Goal: Find specific page/section: Find specific page/section

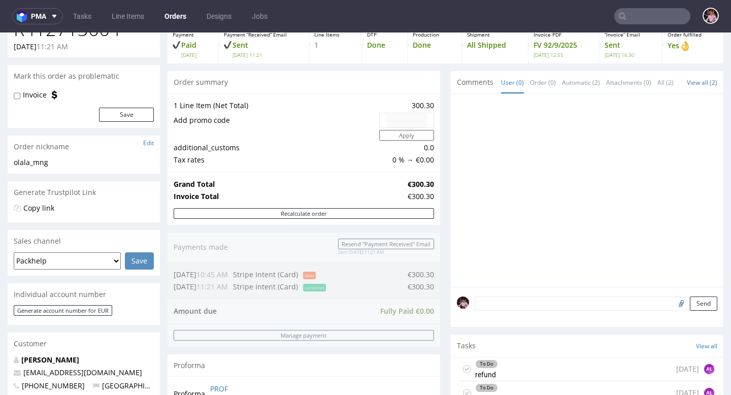
scroll to position [8, 0]
click at [649, 19] on input "text" at bounding box center [652, 16] width 76 height 16
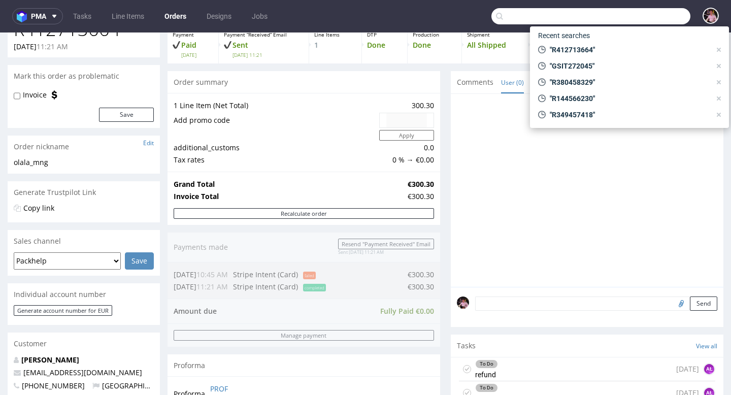
paste input "R087971353"
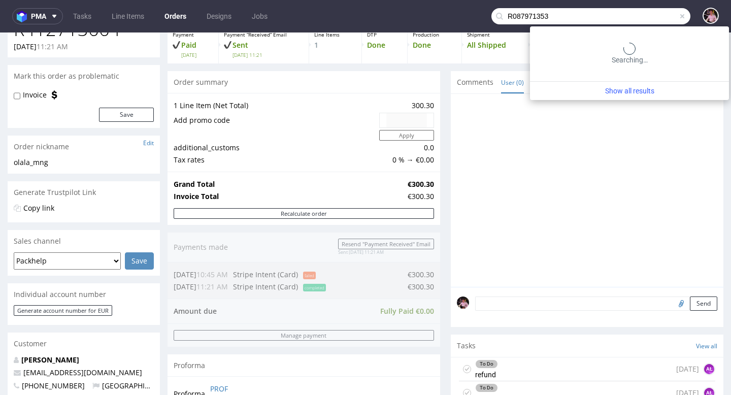
type input "R087971353"
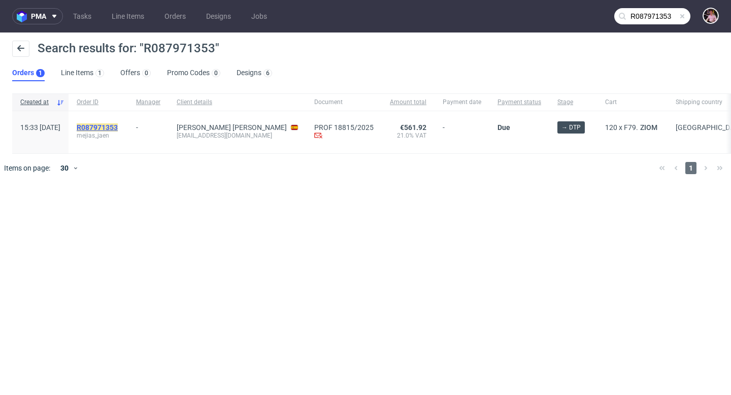
click at [118, 127] on mark "R087971353" at bounding box center [97, 127] width 41 height 8
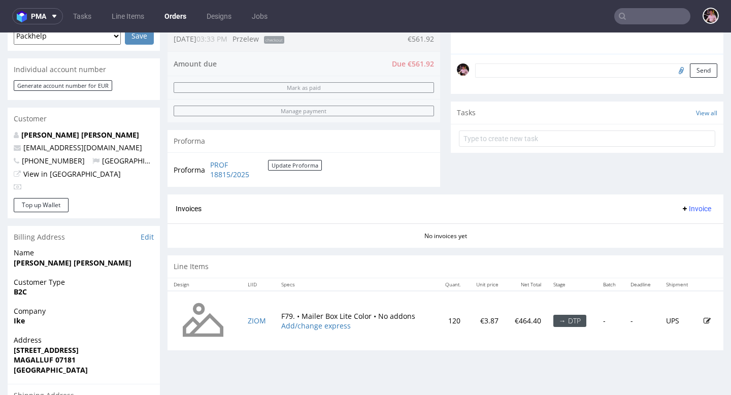
scroll to position [291, 0]
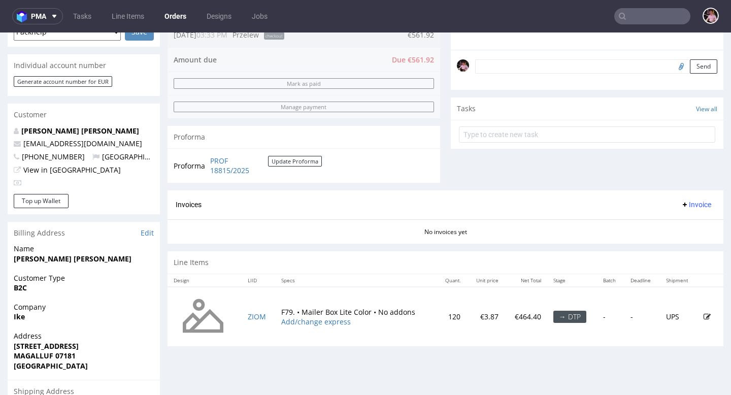
click at [655, 11] on input "text" at bounding box center [652, 16] width 76 height 16
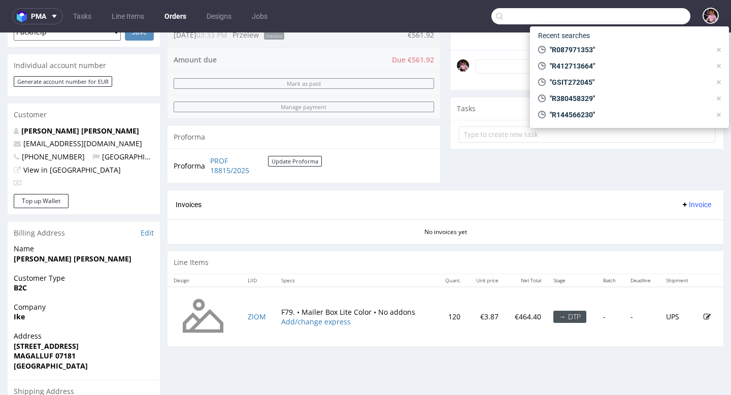
paste input "R371117406"
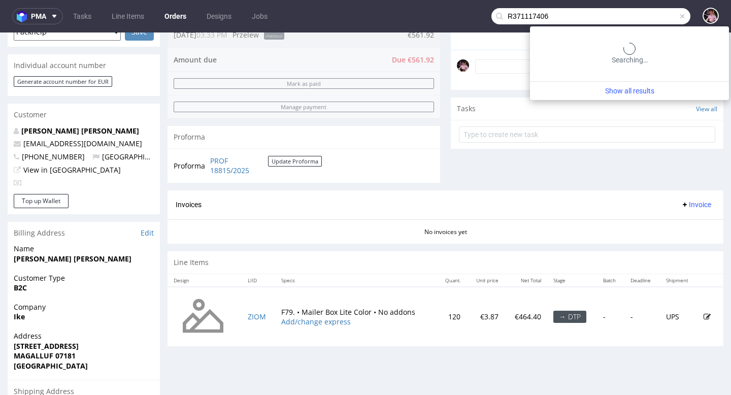
type input "R371117406"
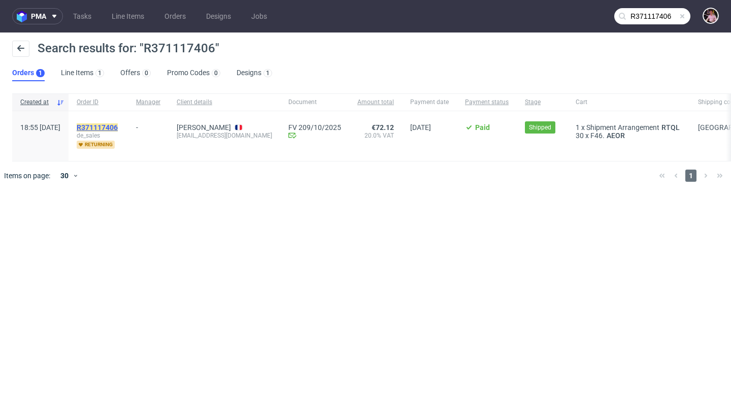
click at [118, 129] on mark "R371117406" at bounding box center [97, 127] width 41 height 8
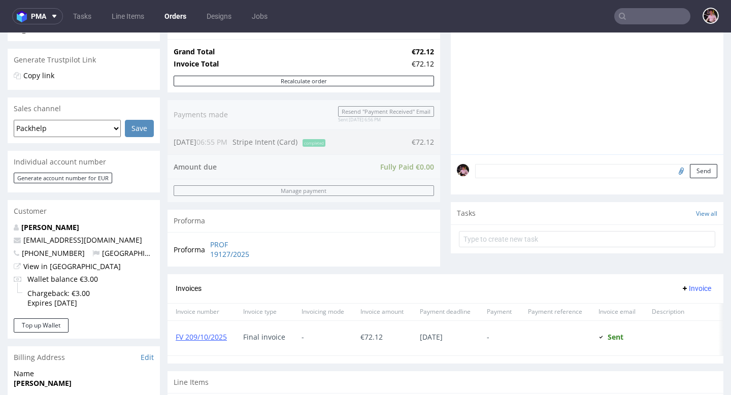
scroll to position [195, 0]
click at [56, 268] on link "View in [GEOGRAPHIC_DATA]" at bounding box center [71, 265] width 97 height 10
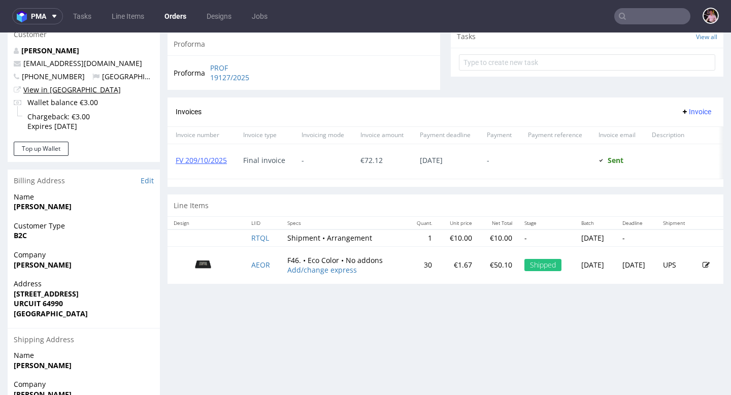
scroll to position [455, 0]
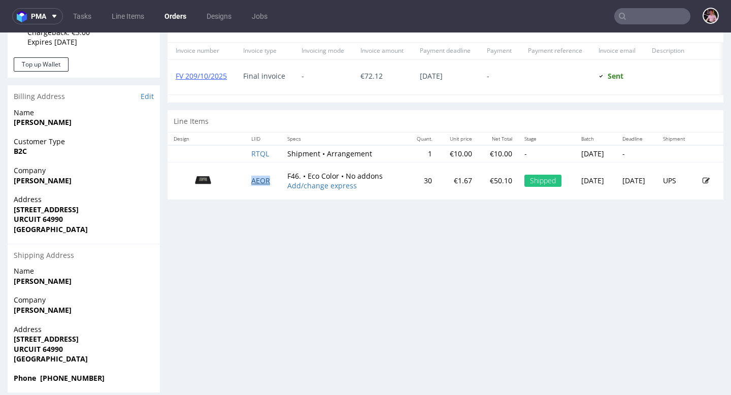
click at [255, 185] on link "AEOR" at bounding box center [260, 181] width 19 height 10
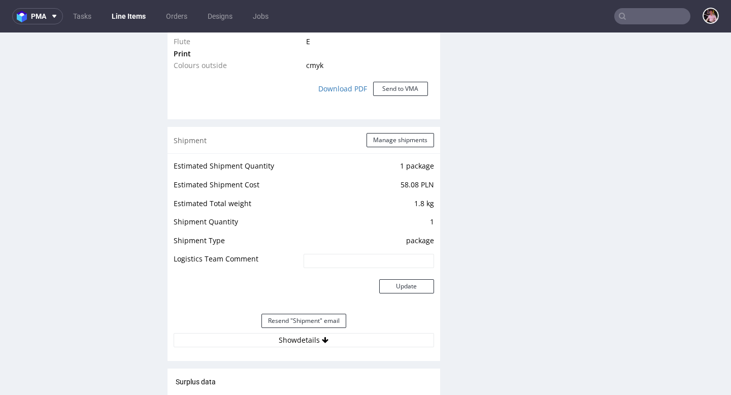
scroll to position [986, 0]
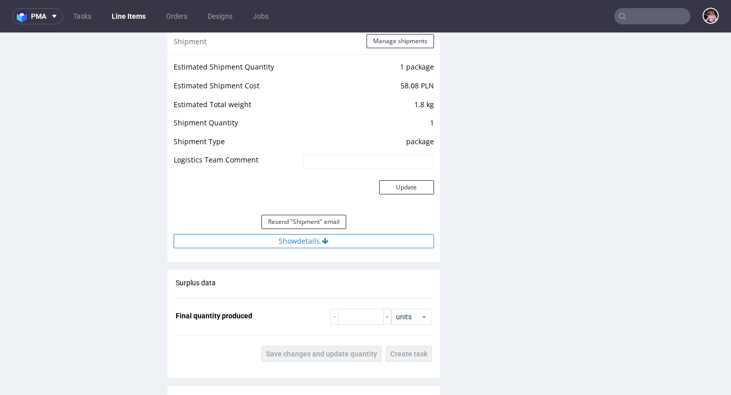
click at [332, 235] on button "Show details" at bounding box center [304, 241] width 260 height 14
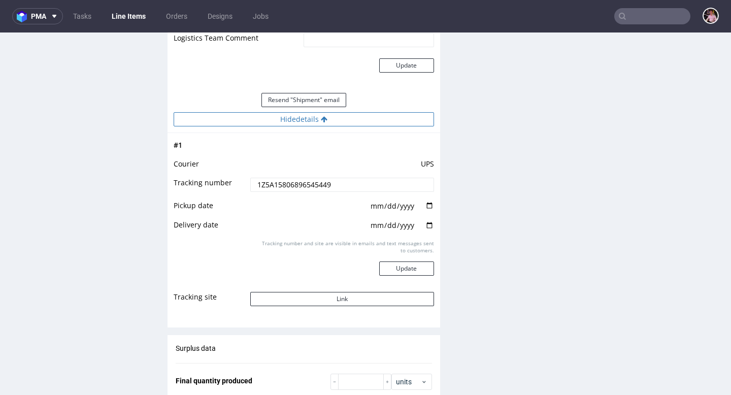
scroll to position [1132, 0]
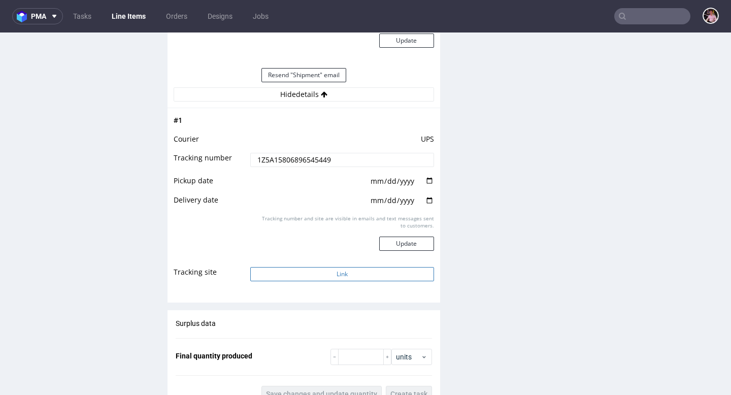
click at [348, 270] on button "Link" at bounding box center [341, 274] width 183 height 14
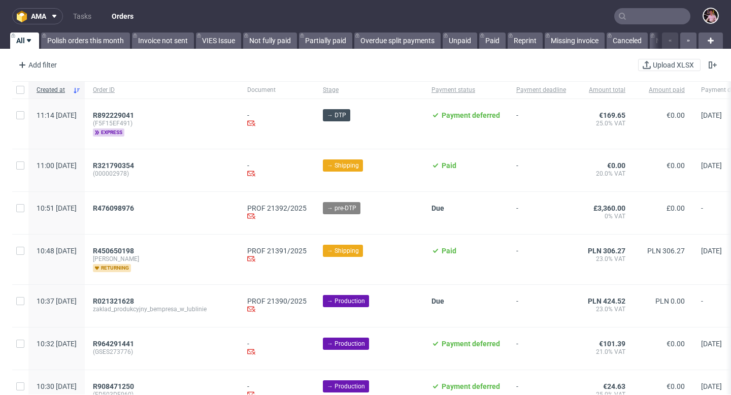
click at [663, 20] on input "text" at bounding box center [652, 16] width 76 height 16
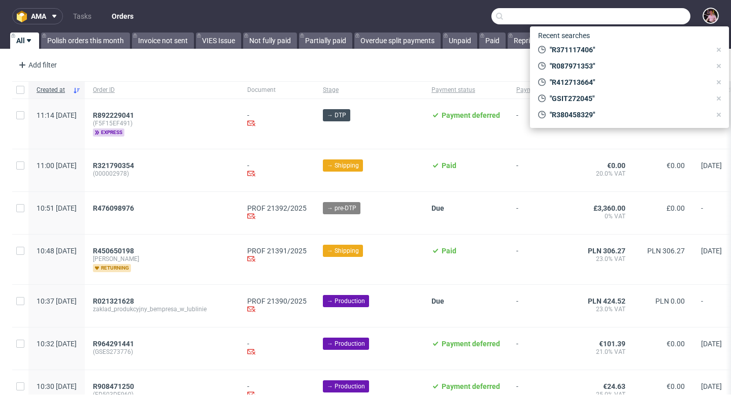
paste input "R630091627"
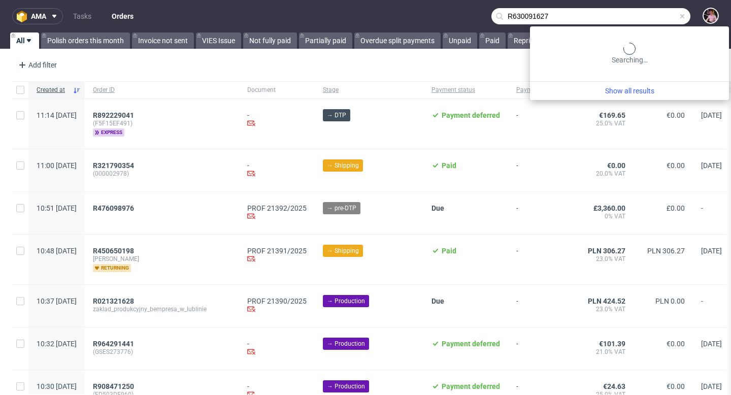
type input "R630091627"
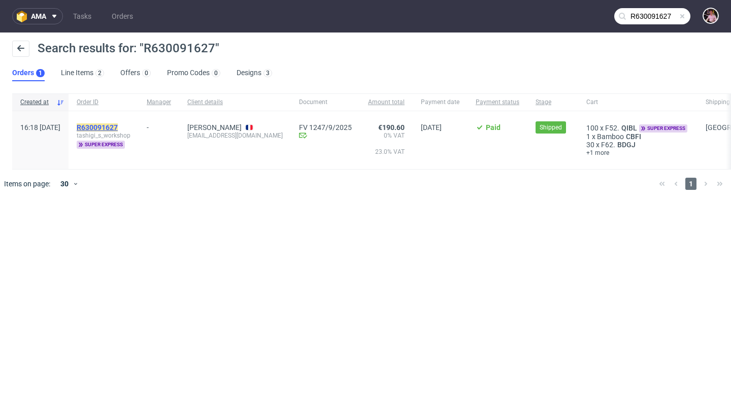
click at [118, 126] on mark "R630091627" at bounding box center [97, 127] width 41 height 8
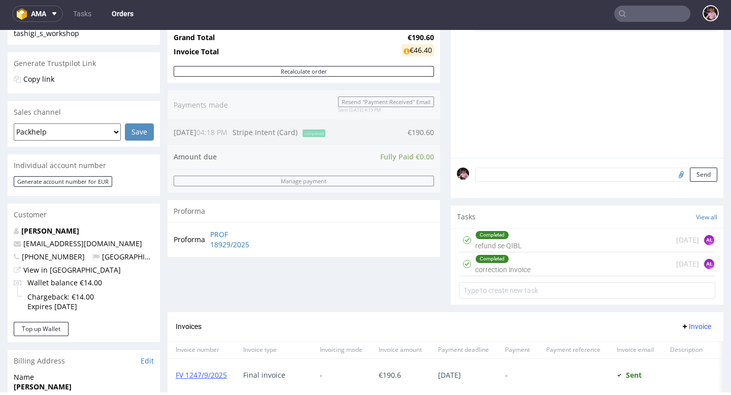
scroll to position [193, 0]
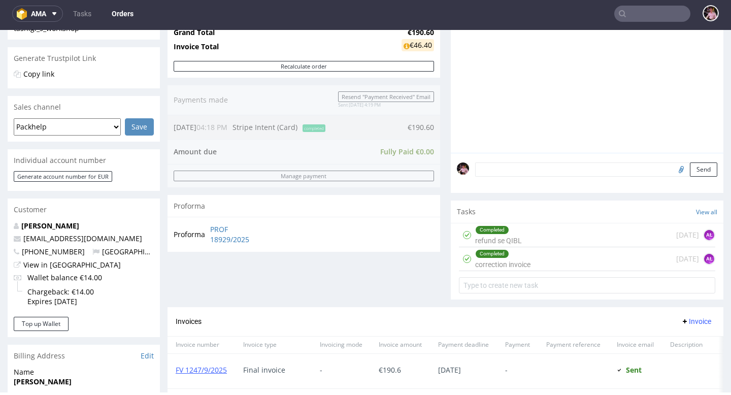
click at [582, 243] on div "Completed refund se QIBL [DATE] AŁ" at bounding box center [587, 235] width 256 height 24
